Goal: Information Seeking & Learning: Check status

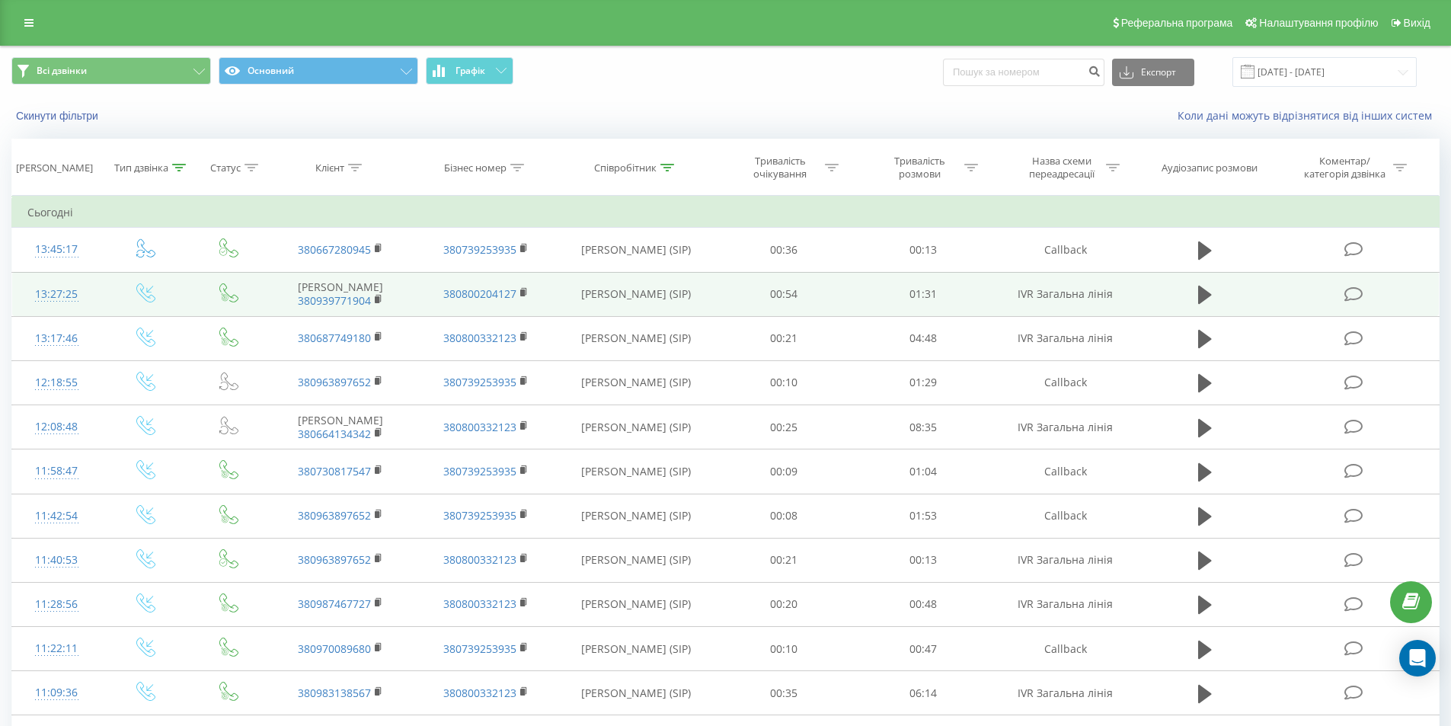
scroll to position [76, 0]
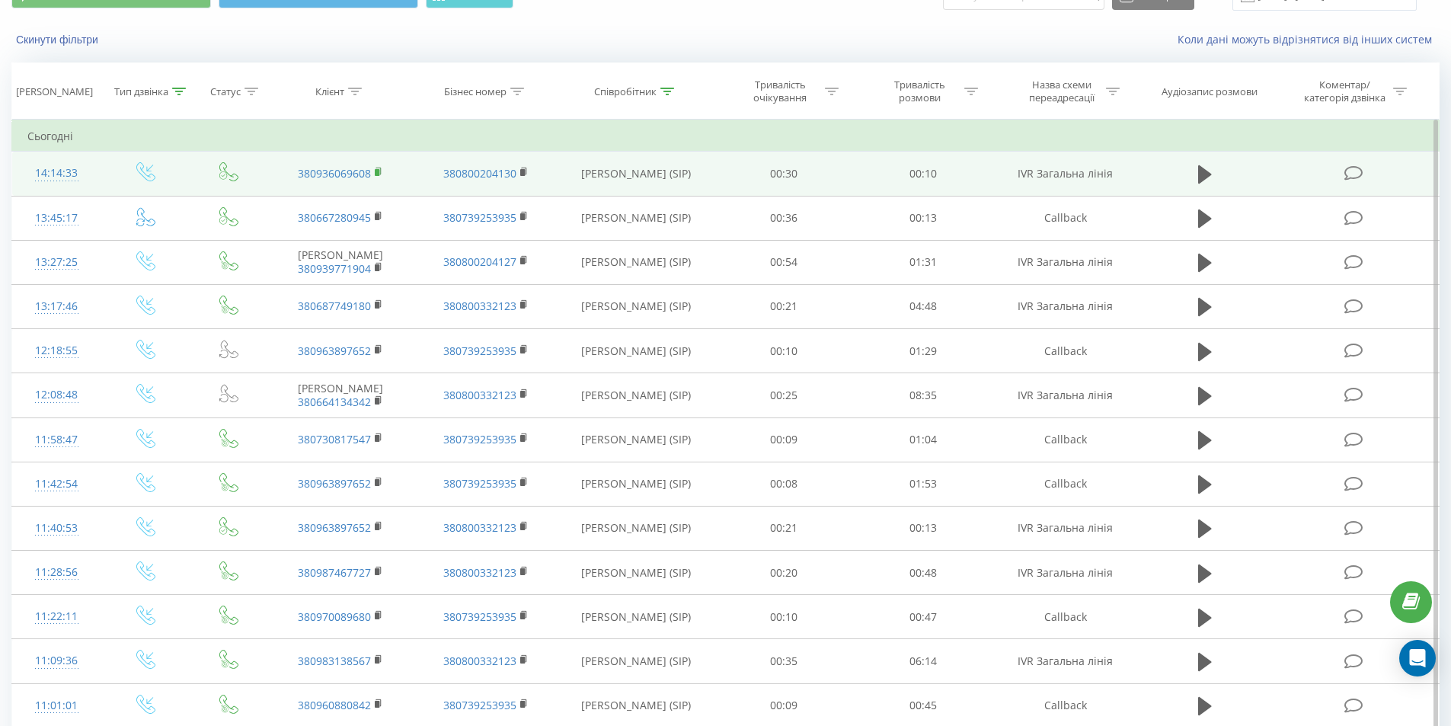
click at [378, 169] on rect at bounding box center [377, 172] width 5 height 7
